Goal: Information Seeking & Learning: Learn about a topic

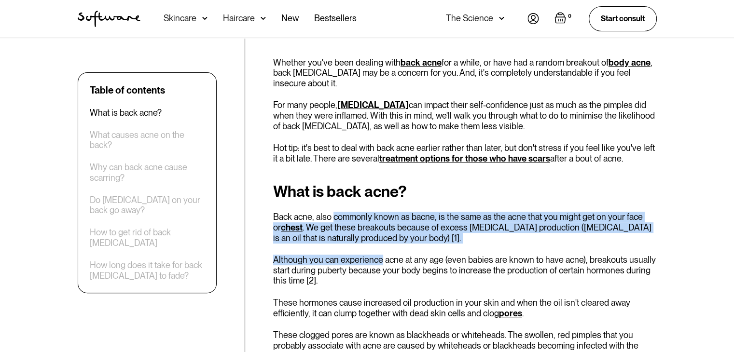
click at [357, 220] on p "Back acne, also commonly known as bacne, is the same as the acne that you might…" at bounding box center [465, 227] width 384 height 31
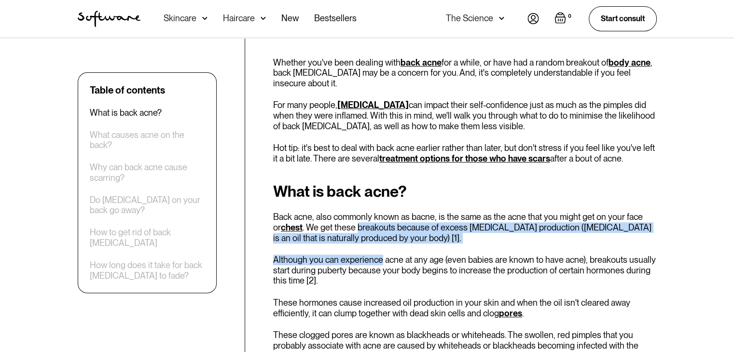
drag, startPoint x: 357, startPoint y: 220, endPoint x: 342, endPoint y: 246, distance: 30.7
click at [342, 246] on div "What is back acne? Back acne, also commonly known as bacne, is the same as the …" at bounding box center [465, 288] width 384 height 211
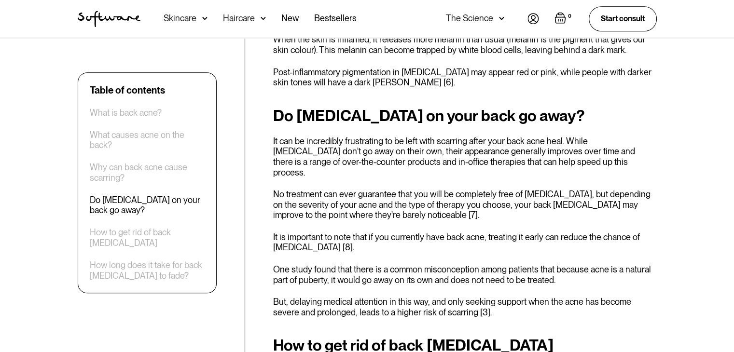
scroll to position [1060, 0]
click at [370, 136] on p "It can be incredibly frustrating to be left with scarring after your back acne …" at bounding box center [465, 156] width 384 height 41
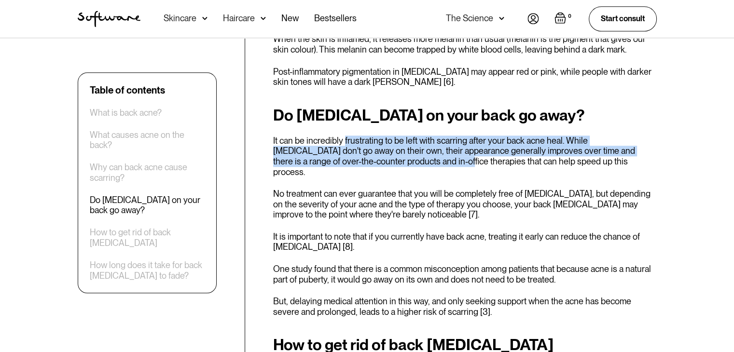
drag, startPoint x: 370, startPoint y: 122, endPoint x: 363, endPoint y: 140, distance: 19.1
click at [363, 140] on p "It can be incredibly frustrating to be left with scarring after your back acne …" at bounding box center [465, 156] width 384 height 41
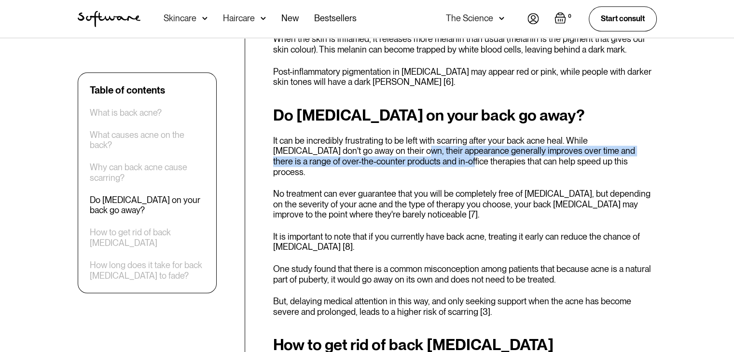
drag, startPoint x: 363, startPoint y: 140, endPoint x: 369, endPoint y: 120, distance: 20.6
click at [369, 136] on p "It can be incredibly frustrating to be left with scarring after your back acne …" at bounding box center [465, 156] width 384 height 41
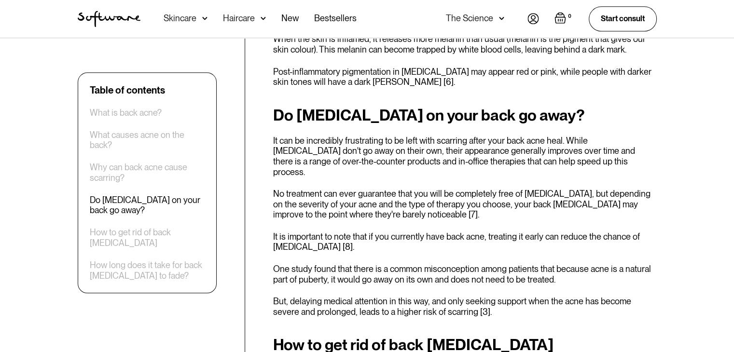
click at [325, 189] on p "No treatment can ever guarantee that you will be completely free of [MEDICAL_DA…" at bounding box center [465, 204] width 384 height 31
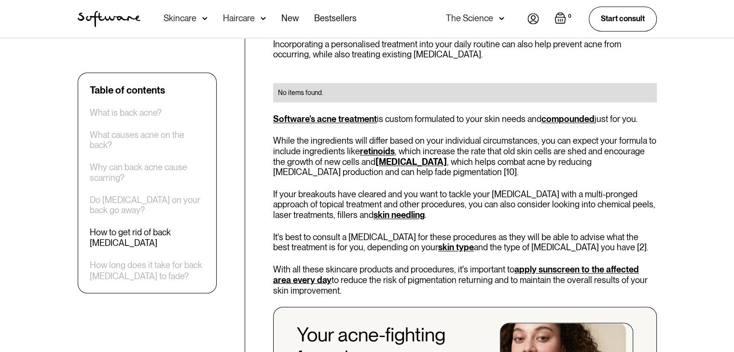
scroll to position [1563, 0]
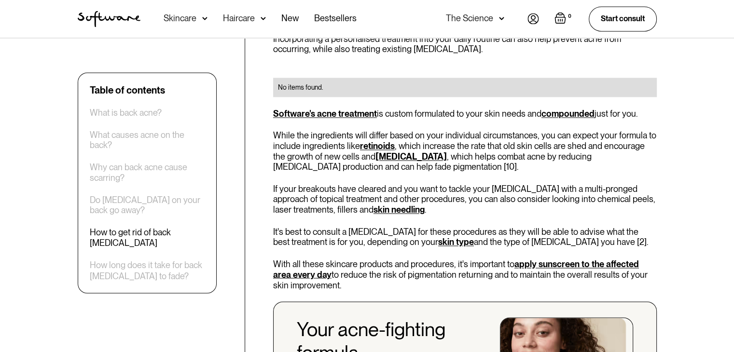
click at [403, 109] on p "Software's acne treatment is custom formulated to your skin needs and compounde…" at bounding box center [465, 114] width 384 height 11
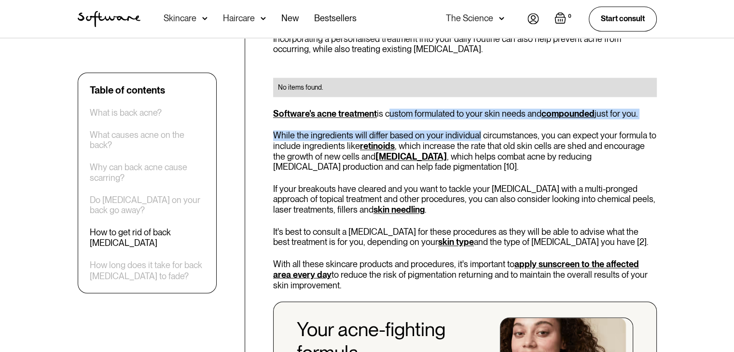
drag, startPoint x: 403, startPoint y: 86, endPoint x: 466, endPoint y: 90, distance: 62.4
click at [466, 90] on div "How to get rid of back [MEDICAL_DATA] If you have acne-prone skin or current ba…" at bounding box center [465, 135] width 384 height 604
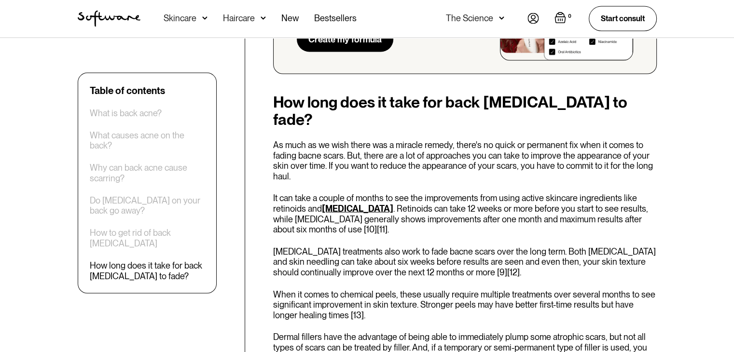
scroll to position [1929, 0]
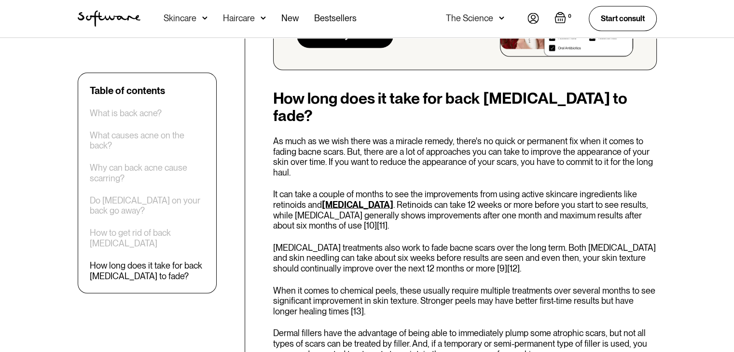
click at [466, 136] on p "As much as we wish there was a miracle remedy, there's no quick or permanent fi…" at bounding box center [465, 156] width 384 height 41
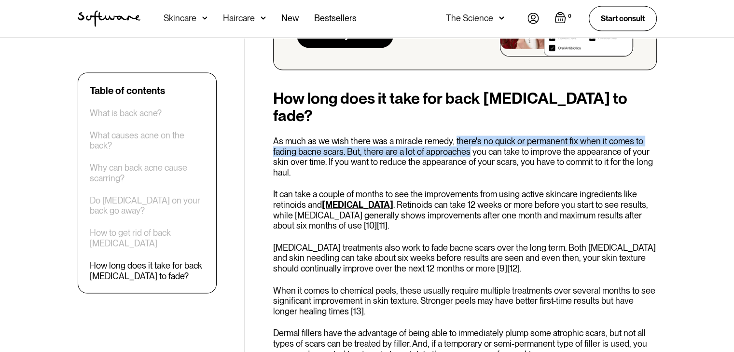
drag, startPoint x: 466, startPoint y: 90, endPoint x: 425, endPoint y: 107, distance: 44.4
click at [425, 136] on p "As much as we wish there was a miracle remedy, there's no quick or permanent fi…" at bounding box center [465, 156] width 384 height 41
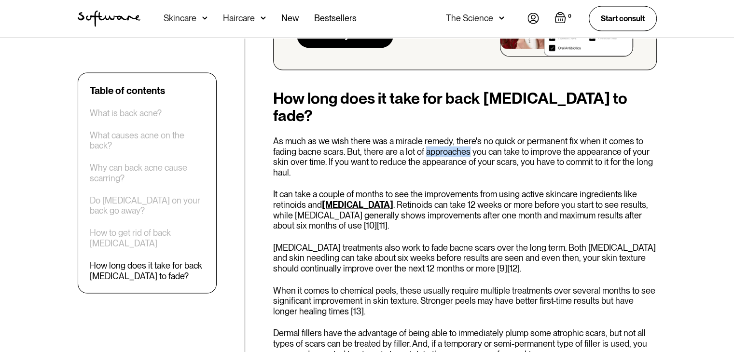
drag, startPoint x: 425, startPoint y: 107, endPoint x: 423, endPoint y: 99, distance: 7.9
click at [423, 136] on p "As much as we wish there was a miracle remedy, there's no quick or permanent fi…" at bounding box center [465, 156] width 384 height 41
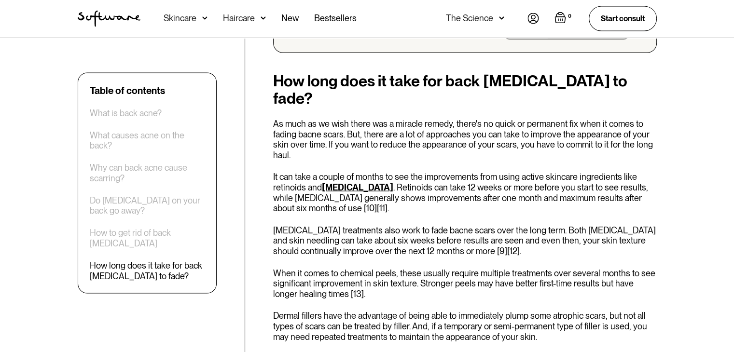
click at [397, 172] on p "It can take a couple of months to see the improvements from using active skinca…" at bounding box center [465, 192] width 384 height 41
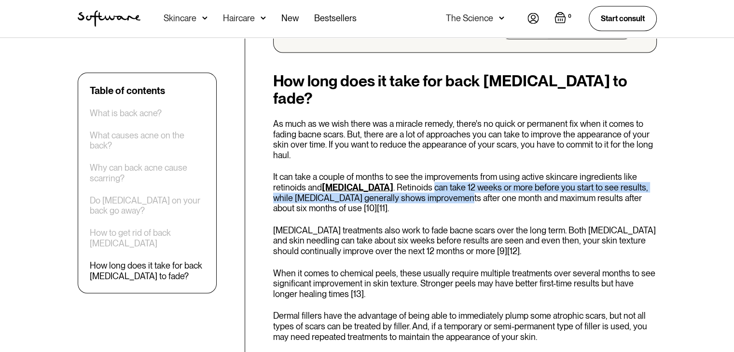
drag, startPoint x: 397, startPoint y: 144, endPoint x: 418, endPoint y: 144, distance: 20.8
click at [418, 172] on p "It can take a couple of months to see the improvements from using active skinca…" at bounding box center [465, 192] width 384 height 41
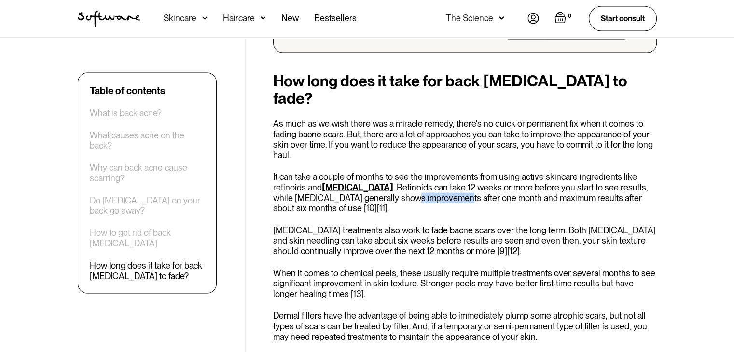
click at [418, 172] on p "It can take a couple of months to see the improvements from using active skinca…" at bounding box center [465, 192] width 384 height 41
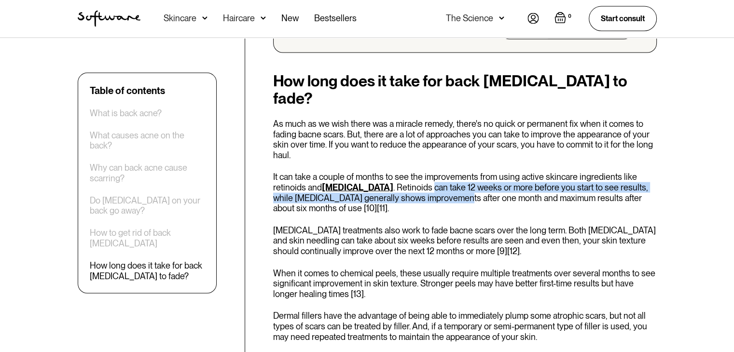
drag, startPoint x: 418, startPoint y: 144, endPoint x: 414, endPoint y: 134, distance: 10.7
click at [414, 172] on p "It can take a couple of months to see the improvements from using active skinca…" at bounding box center [465, 192] width 384 height 41
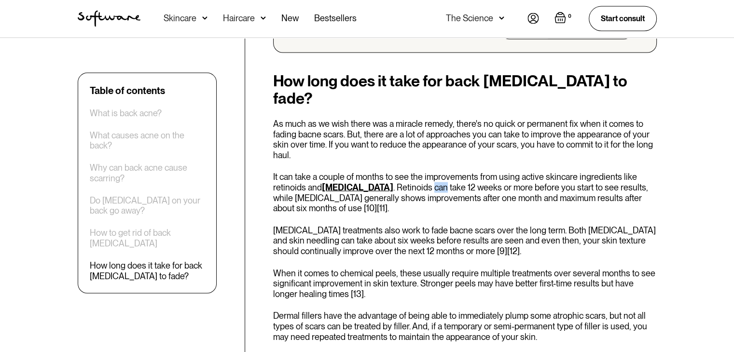
drag, startPoint x: 414, startPoint y: 134, endPoint x: 401, endPoint y: 151, distance: 22.0
click at [401, 172] on p "It can take a couple of months to see the improvements from using active skinca…" at bounding box center [465, 192] width 384 height 41
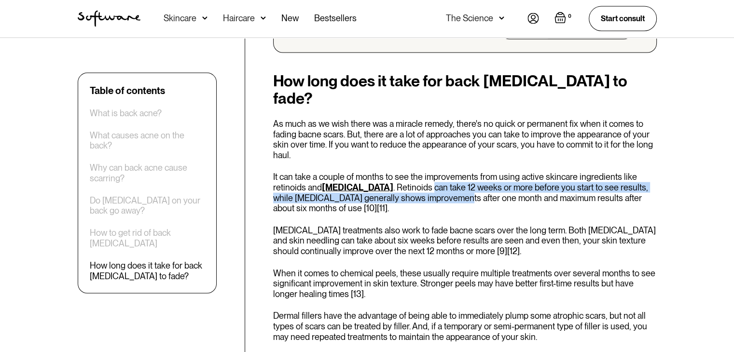
click at [401, 172] on p "It can take a couple of months to see the improvements from using active skinca…" at bounding box center [465, 192] width 384 height 41
drag, startPoint x: 401, startPoint y: 151, endPoint x: 404, endPoint y: 141, distance: 10.1
click at [404, 172] on p "It can take a couple of months to see the improvements from using active skinca…" at bounding box center [465, 192] width 384 height 41
drag, startPoint x: 404, startPoint y: 141, endPoint x: 397, endPoint y: 152, distance: 13.0
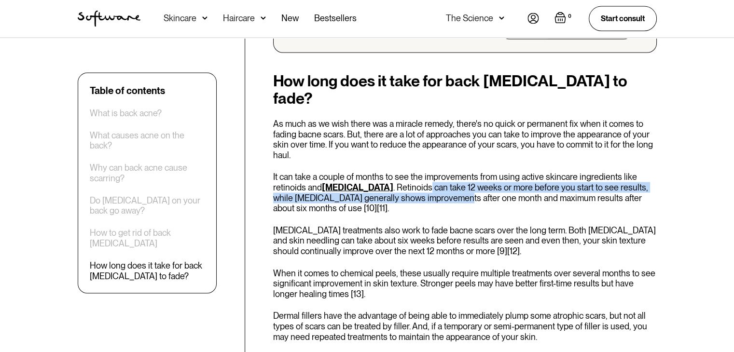
click at [397, 172] on p "It can take a couple of months to see the improvements from using active skinca…" at bounding box center [465, 192] width 384 height 41
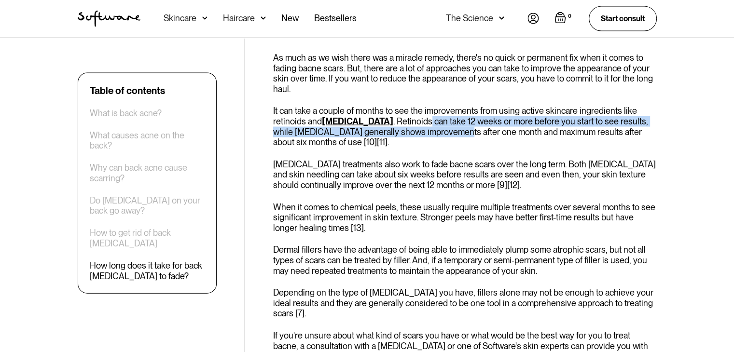
scroll to position [2017, 0]
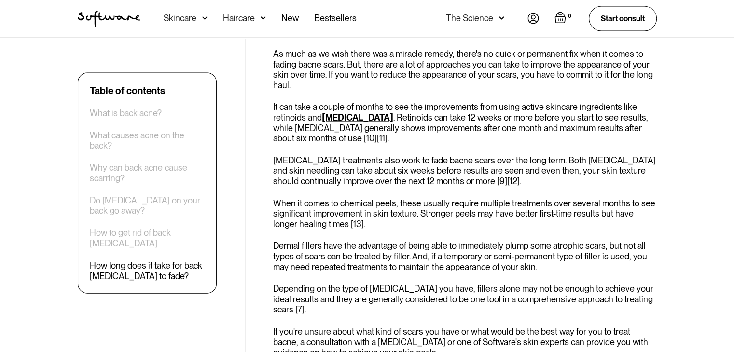
click at [370, 140] on div "How long does it take for back [MEDICAL_DATA] to fade? As much as we wish there…" at bounding box center [465, 180] width 384 height 356
click at [345, 142] on div "How long does it take for back [MEDICAL_DATA] to fade? As much as we wish there…" at bounding box center [465, 180] width 384 height 356
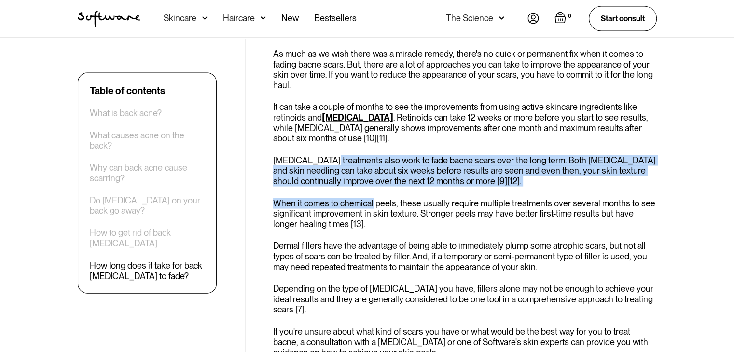
drag, startPoint x: 345, startPoint y: 142, endPoint x: 338, endPoint y: 105, distance: 38.3
click at [338, 105] on div "How long does it take for back [MEDICAL_DATA] to fade? As much as we wish there…" at bounding box center [465, 180] width 384 height 356
